Goal: Find specific page/section: Find specific page/section

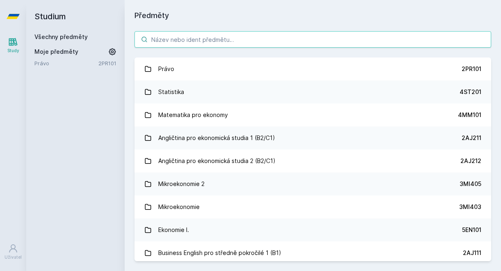
click at [201, 43] on input "search" at bounding box center [313, 39] width 357 height 16
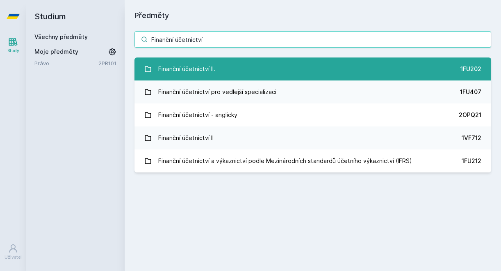
type input "Finanční účetnictví"
click at [211, 68] on div "Finanční účetnictví II." at bounding box center [186, 69] width 57 height 16
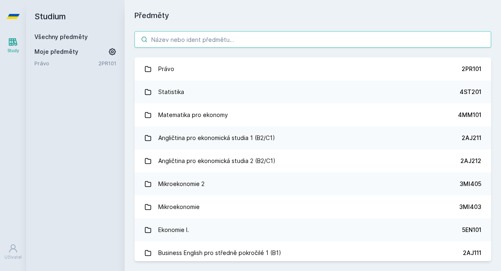
click at [230, 42] on input "search" at bounding box center [313, 39] width 357 height 16
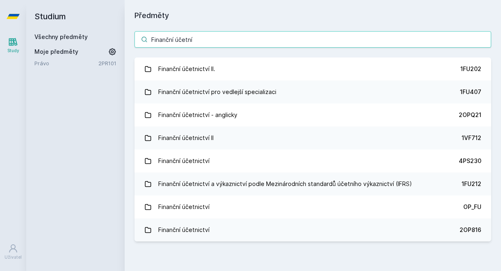
type input "Finanční účetní"
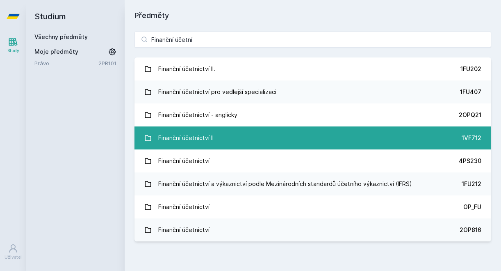
drag, startPoint x: 230, startPoint y: 42, endPoint x: 203, endPoint y: 142, distance: 103.9
click at [203, 142] on div "Finanční účetnictví II" at bounding box center [185, 138] width 55 height 16
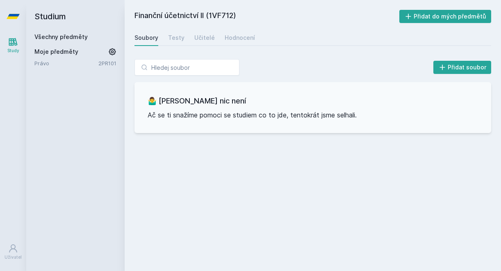
click at [9, 41] on icon at bounding box center [13, 42] width 9 height 8
